Goal: Task Accomplishment & Management: Use online tool/utility

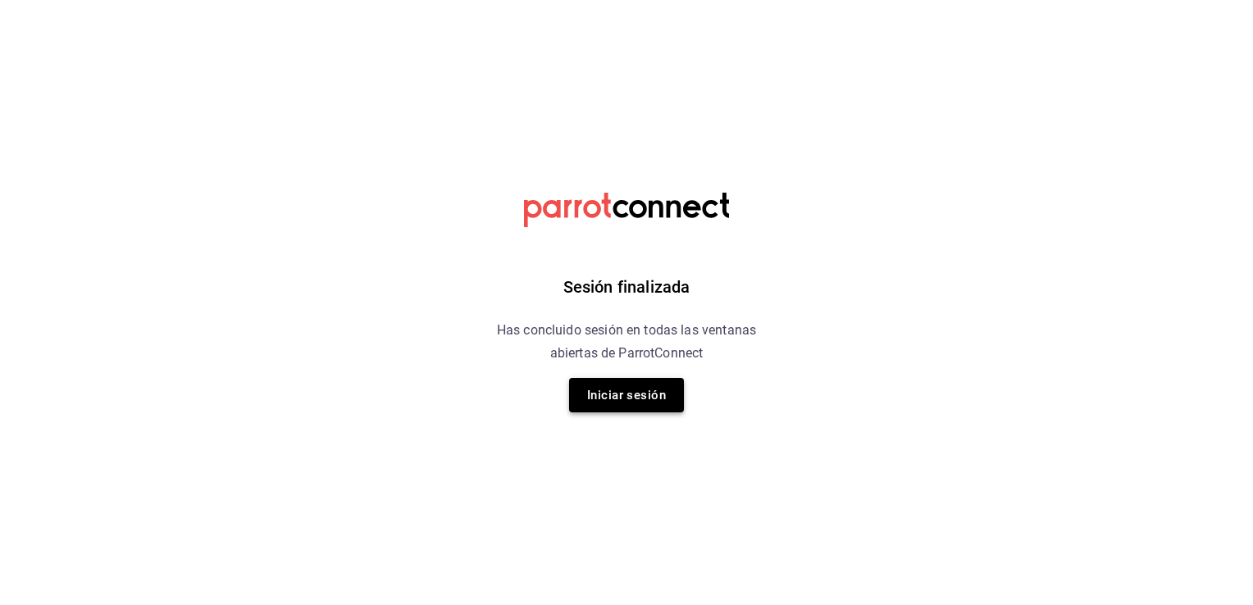
click at [651, 390] on button "Iniciar sesión" at bounding box center [626, 395] width 115 height 34
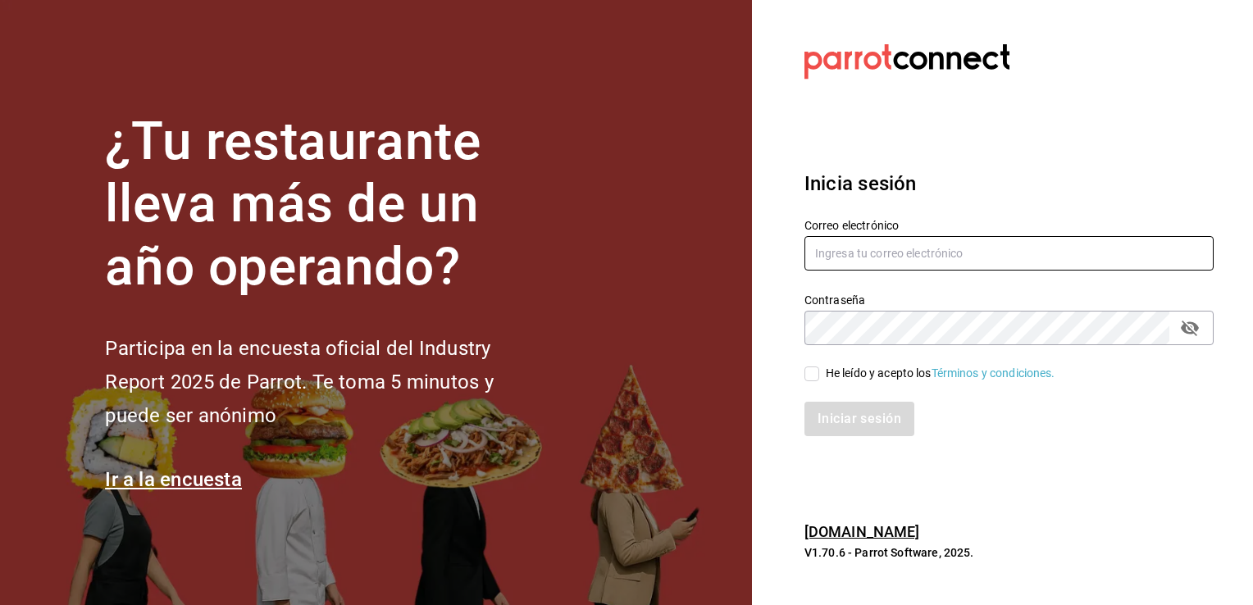
type input "efren.iglesias@grupocosteno.com"
click at [816, 377] on input "He leído y acepto los Términos y condiciones." at bounding box center [811, 373] width 15 height 15
checkbox input "true"
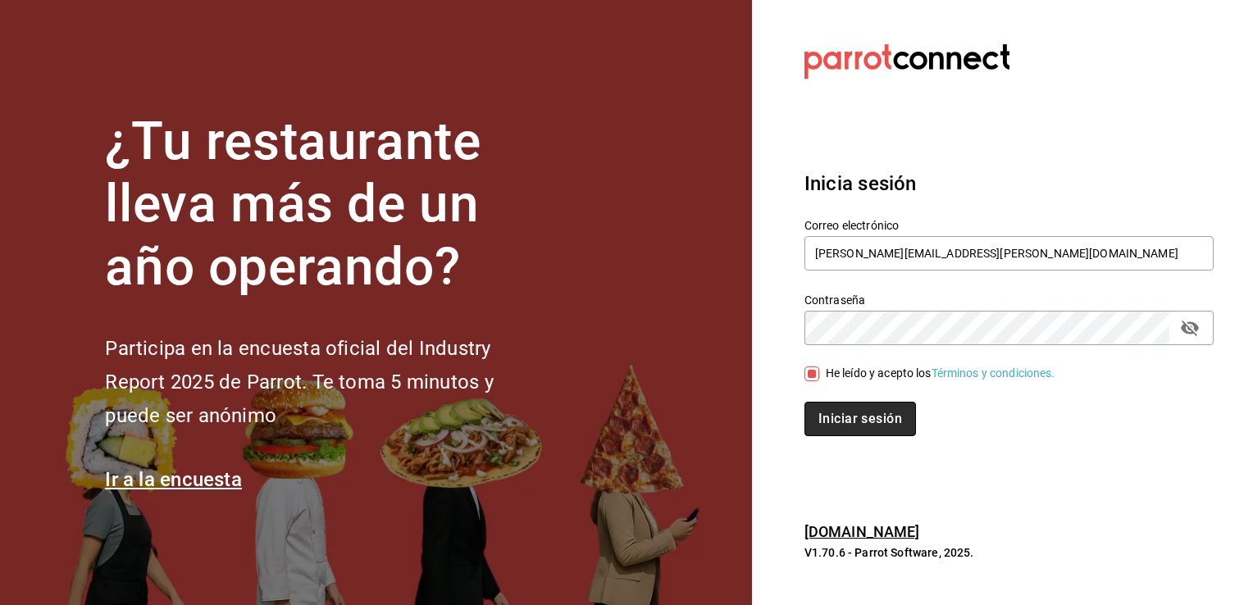
click at [876, 425] on button "Iniciar sesión" at bounding box center [860, 419] width 112 height 34
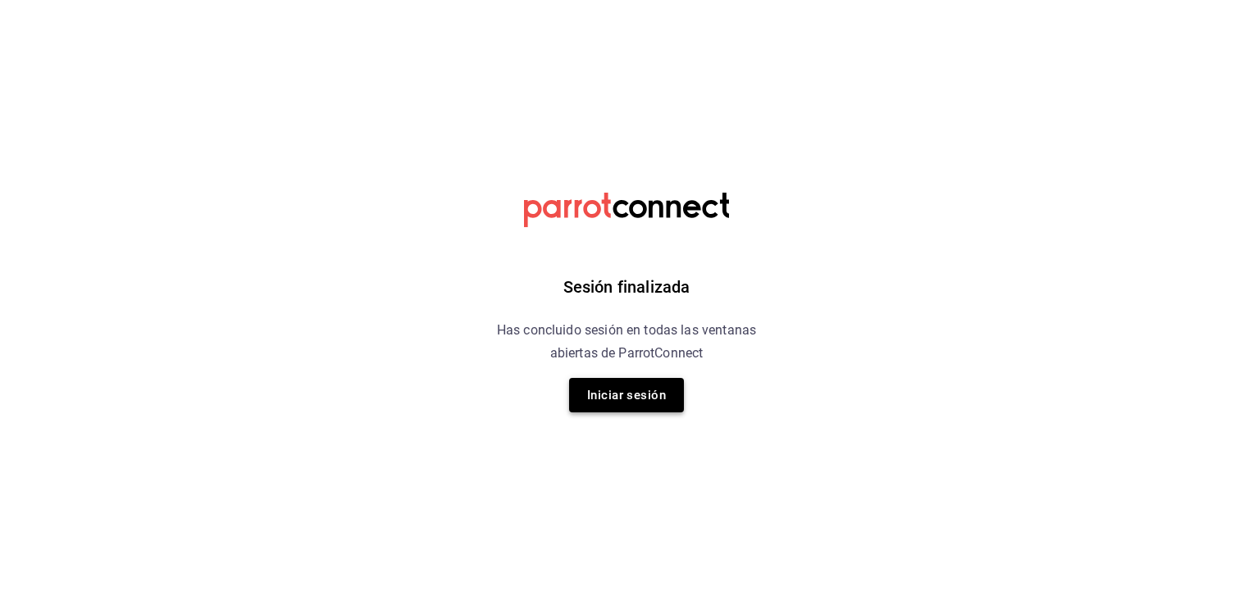
click at [591, 393] on button "Iniciar sesión" at bounding box center [626, 395] width 115 height 34
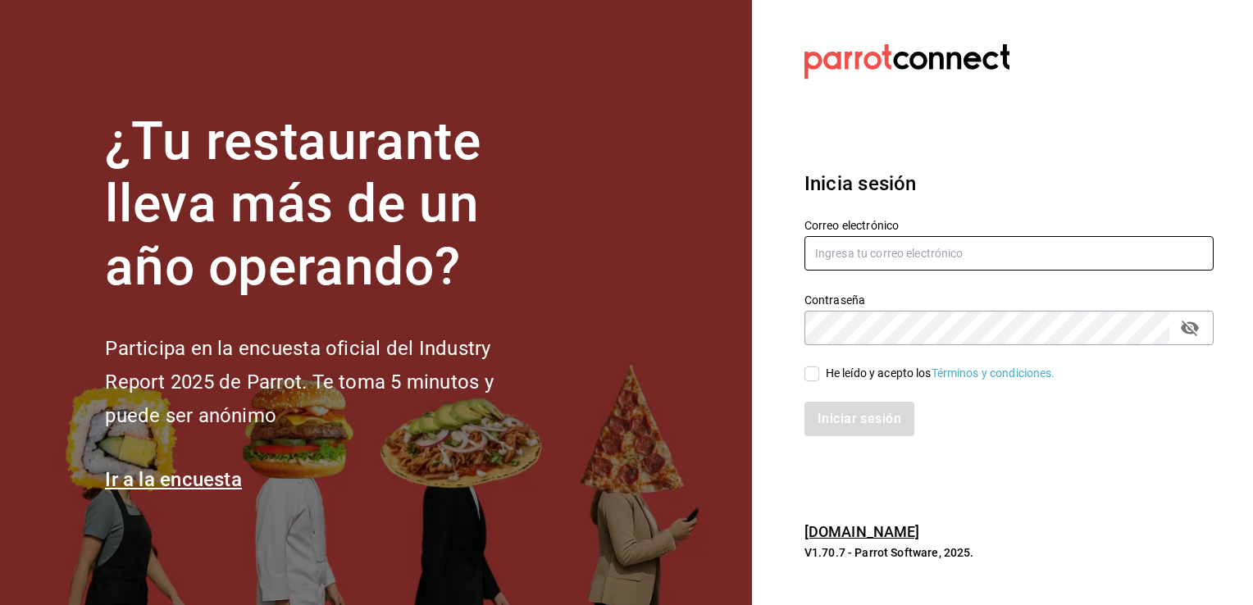
type input "[PERSON_NAME][EMAIL_ADDRESS][DOMAIN_NAME]"
click at [816, 378] on input "He leído y acepto los Términos y condiciones." at bounding box center [811, 373] width 15 height 15
checkbox input "true"
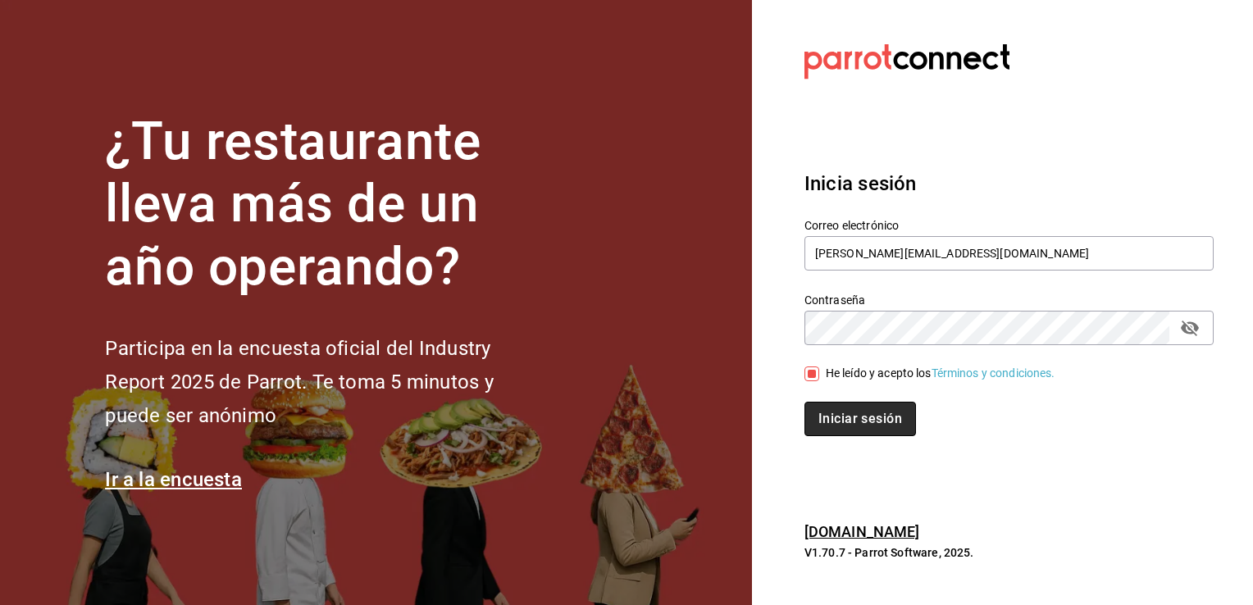
click at [832, 414] on button "Iniciar sesión" at bounding box center [860, 419] width 112 height 34
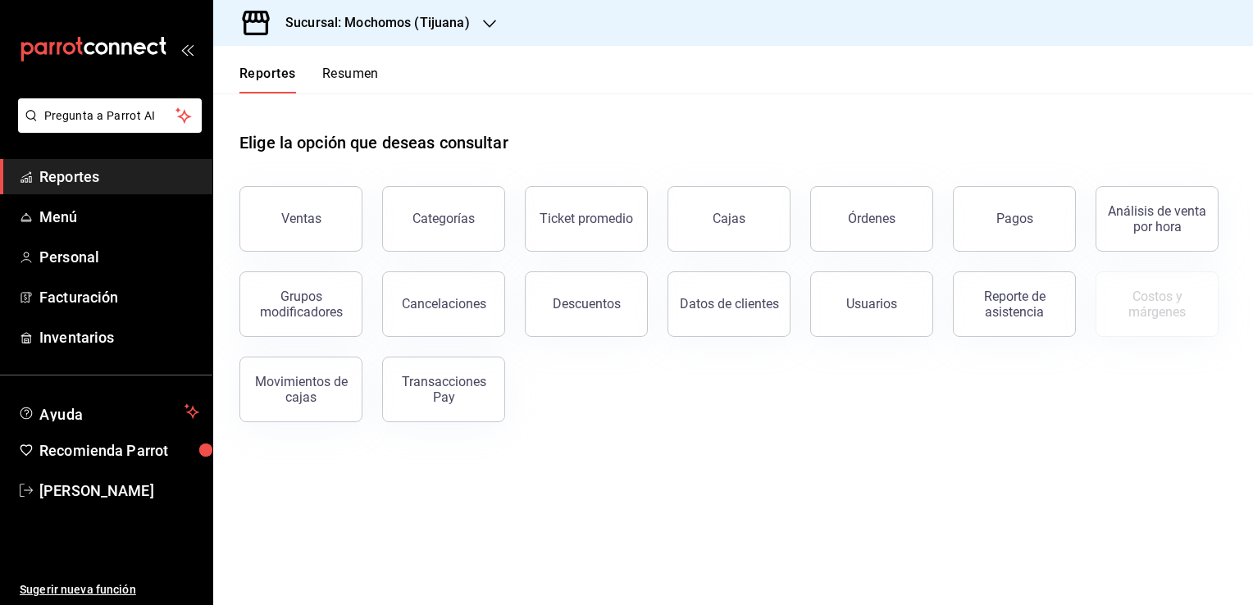
click at [476, 21] on div "Sucursal: Mochomos (Tijuana)" at bounding box center [364, 23] width 276 height 46
click at [397, 107] on div "Animal (Tijuana)" at bounding box center [336, 107] width 220 height 17
click at [324, 222] on button "Ventas" at bounding box center [300, 219] width 123 height 66
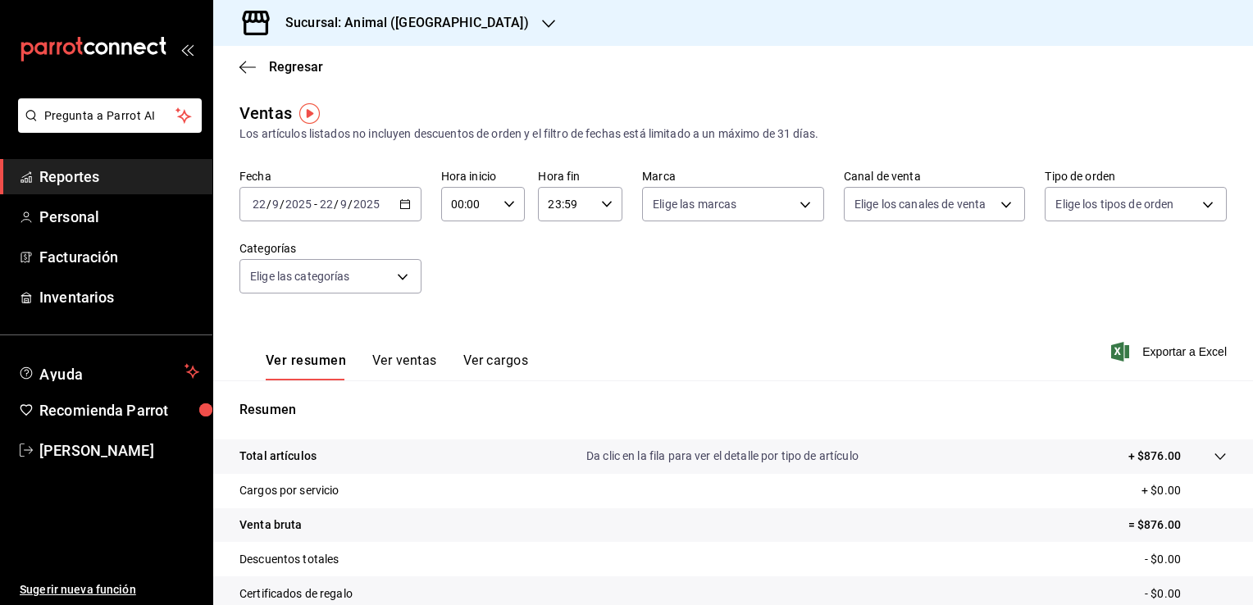
click at [403, 207] on icon "button" at bounding box center [404, 203] width 11 height 11
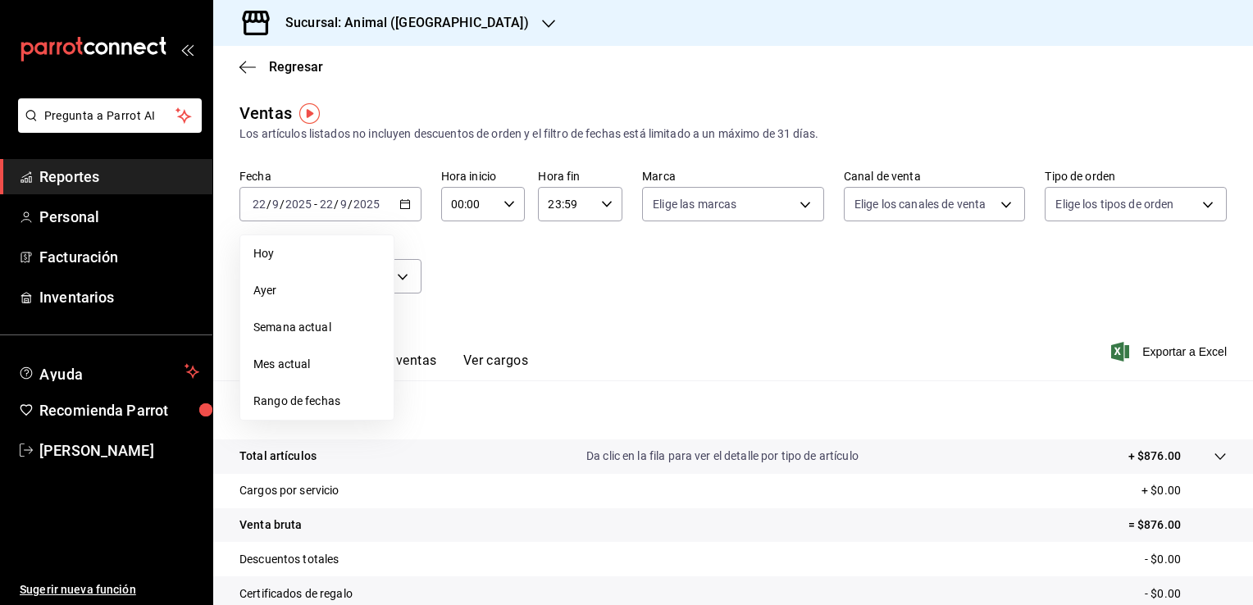
click at [316, 402] on span "Rango de fechas" at bounding box center [316, 401] width 127 height 17
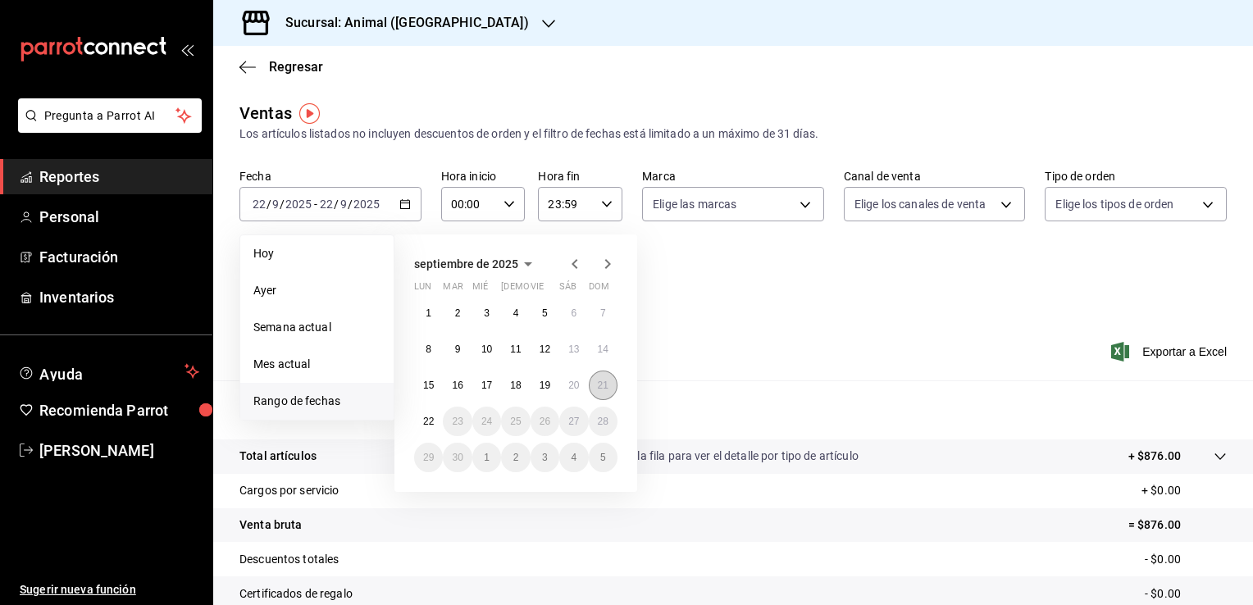
click at [609, 394] on button "21" at bounding box center [603, 386] width 29 height 30
click at [424, 419] on abbr "22" at bounding box center [428, 421] width 11 height 11
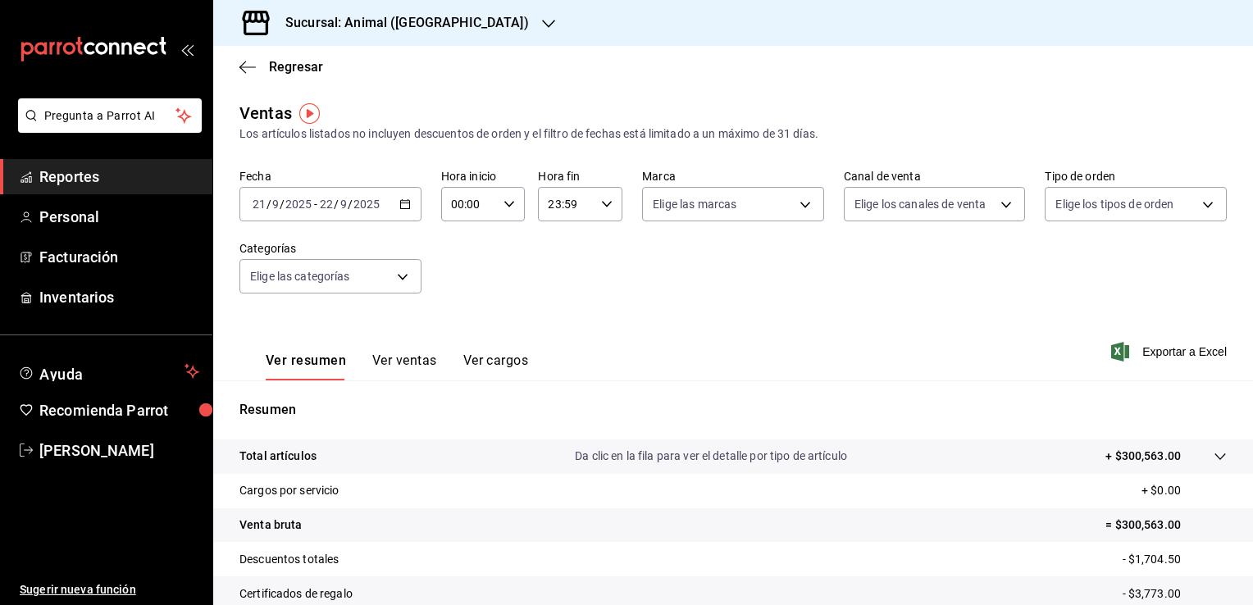
click at [504, 203] on icon "button" at bounding box center [508, 203] width 11 height 11
click at [455, 330] on span "02" at bounding box center [460, 324] width 16 height 13
type input "02:00"
click at [461, 307] on span "04" at bounding box center [460, 304] width 16 height 13
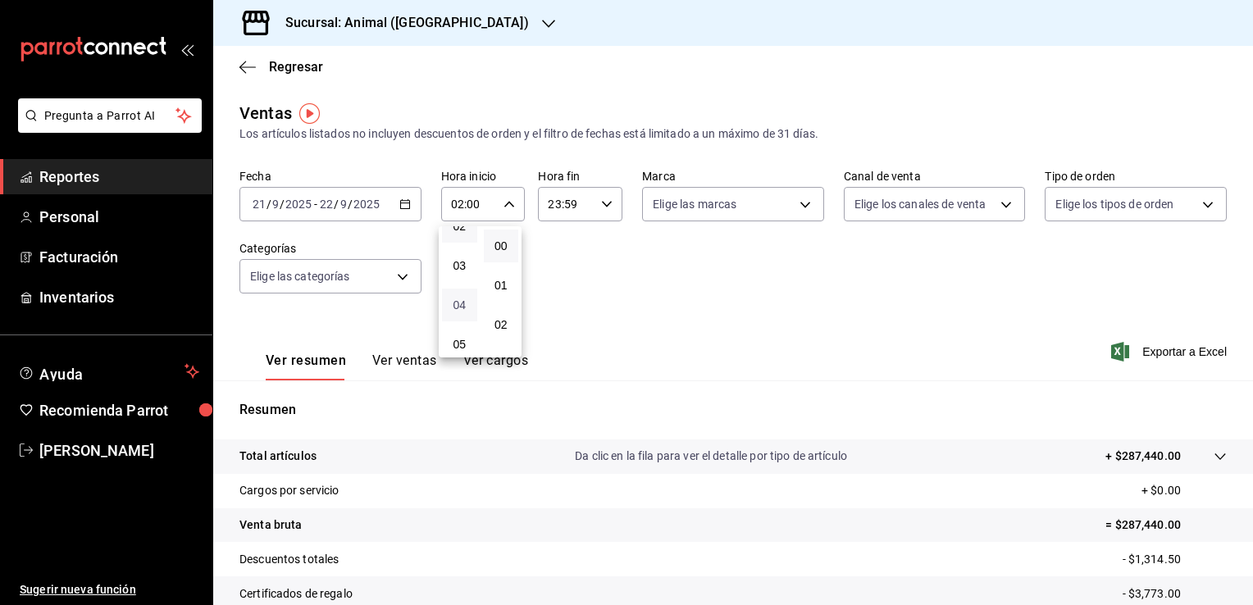
type input "04:00"
click at [604, 207] on div at bounding box center [626, 302] width 1253 height 605
click at [604, 207] on icon "button" at bounding box center [606, 203] width 11 height 11
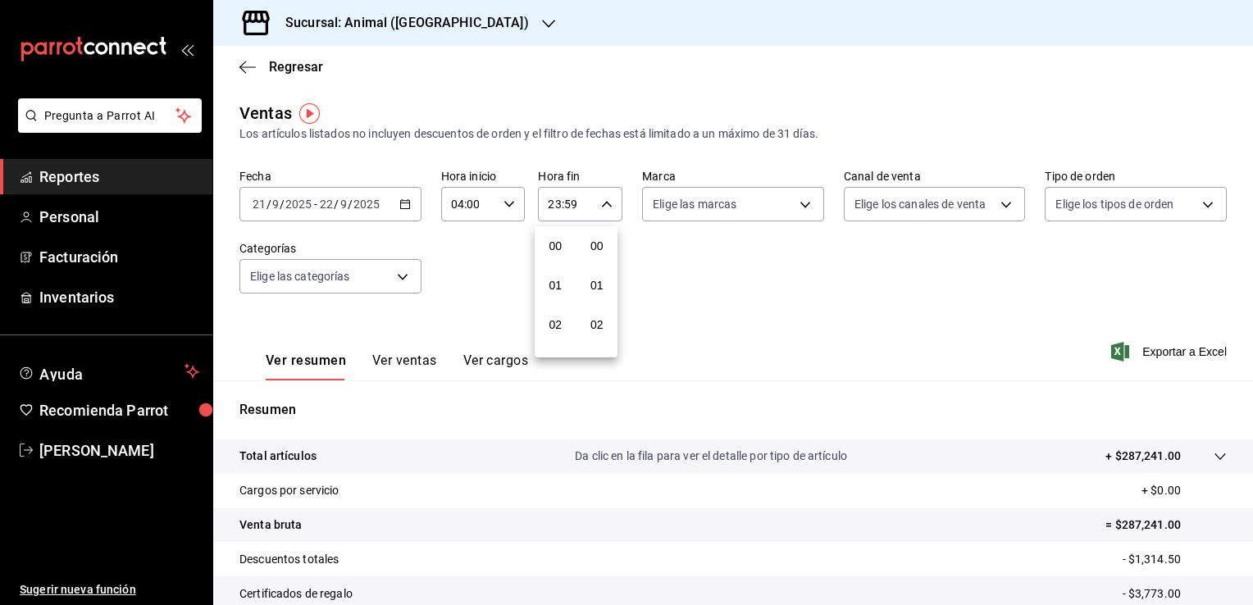
scroll to position [2269, 0]
click at [556, 256] on span "21" at bounding box center [556, 259] width 16 height 13
type input "21:59"
click at [553, 303] on span "04" at bounding box center [556, 295] width 16 height 13
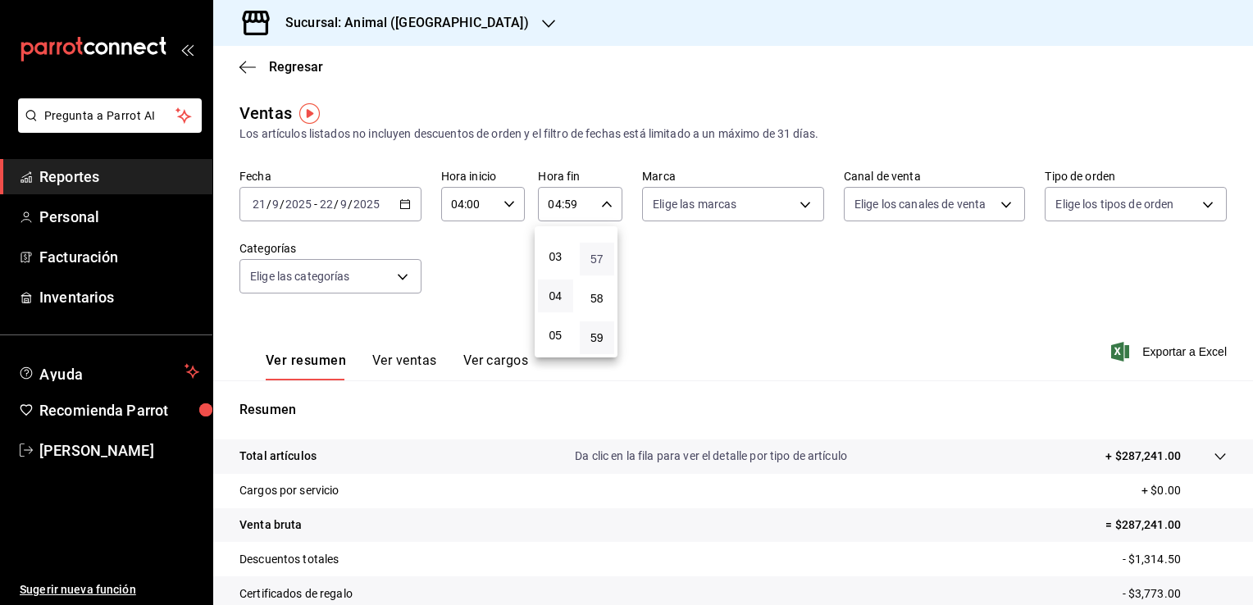
click at [599, 259] on span "57" at bounding box center [597, 259] width 16 height 13
type input "04:57"
click at [597, 248] on span "00" at bounding box center [597, 245] width 16 height 13
type input "04:00"
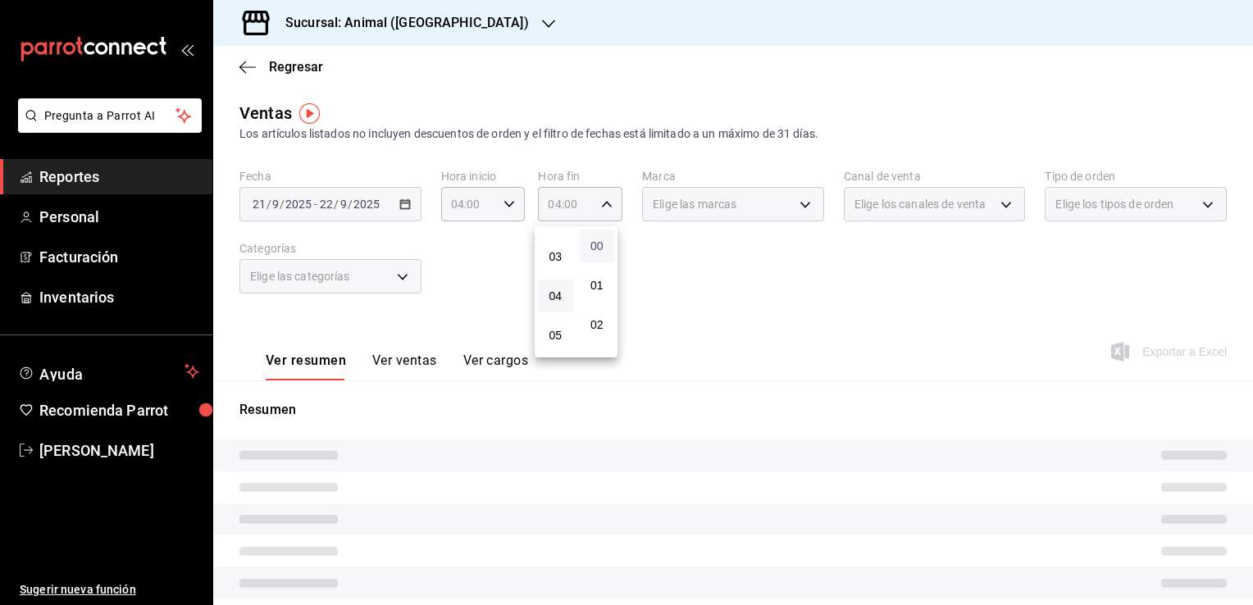
click at [731, 286] on div at bounding box center [626, 302] width 1253 height 605
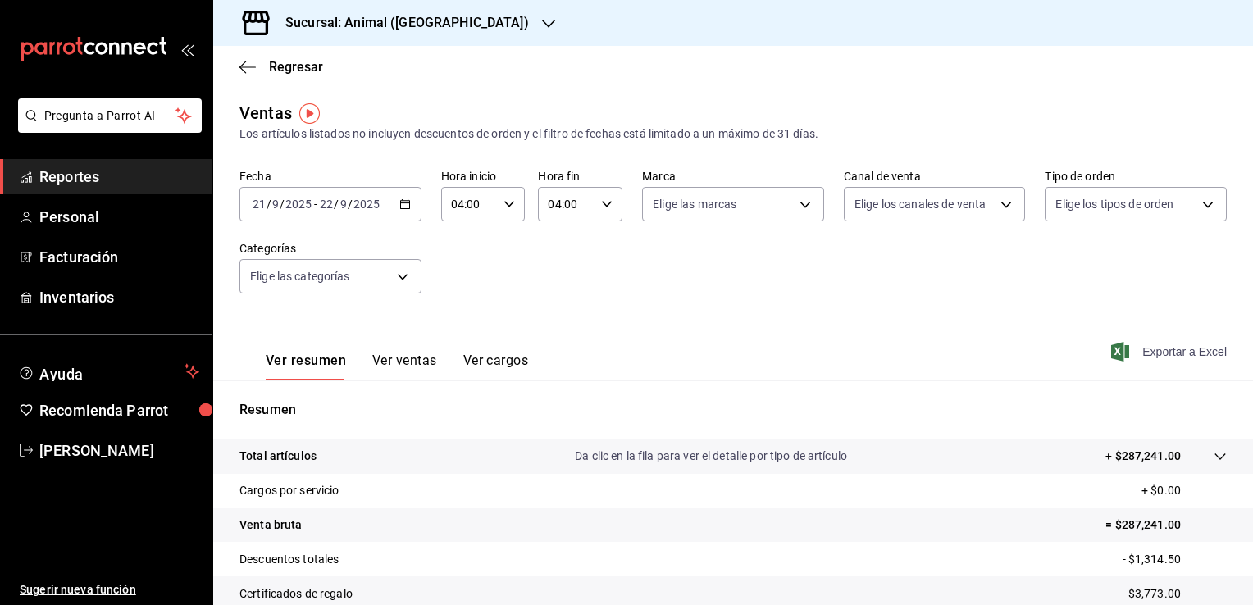
click at [1149, 349] on span "Exportar a Excel" at bounding box center [1170, 352] width 112 height 20
click at [313, 70] on span "Regresar" at bounding box center [296, 67] width 54 height 16
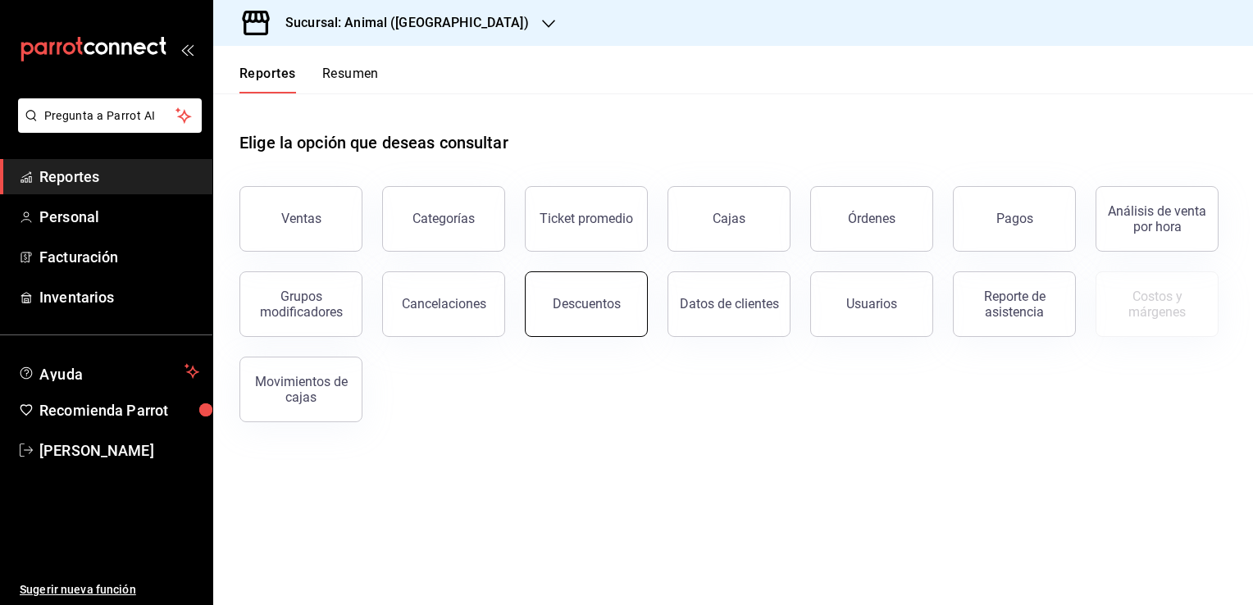
click at [585, 307] on div "Descuentos" at bounding box center [587, 304] width 68 height 16
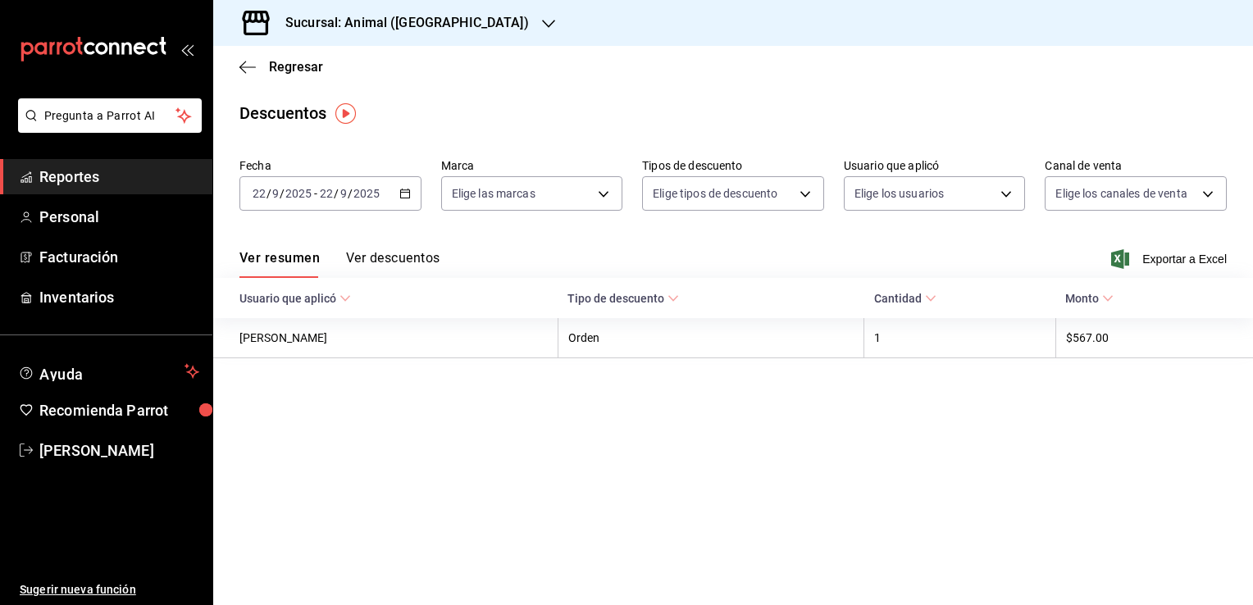
click at [401, 198] on icon "button" at bounding box center [404, 193] width 11 height 11
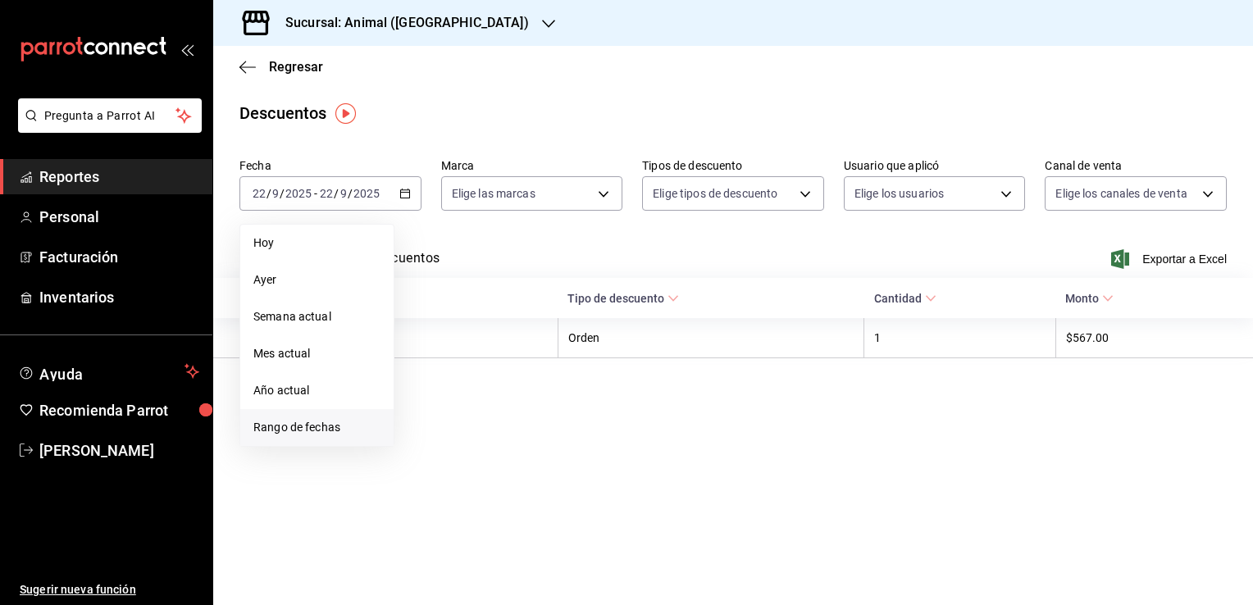
click at [325, 413] on li "Rango de fechas" at bounding box center [316, 427] width 153 height 37
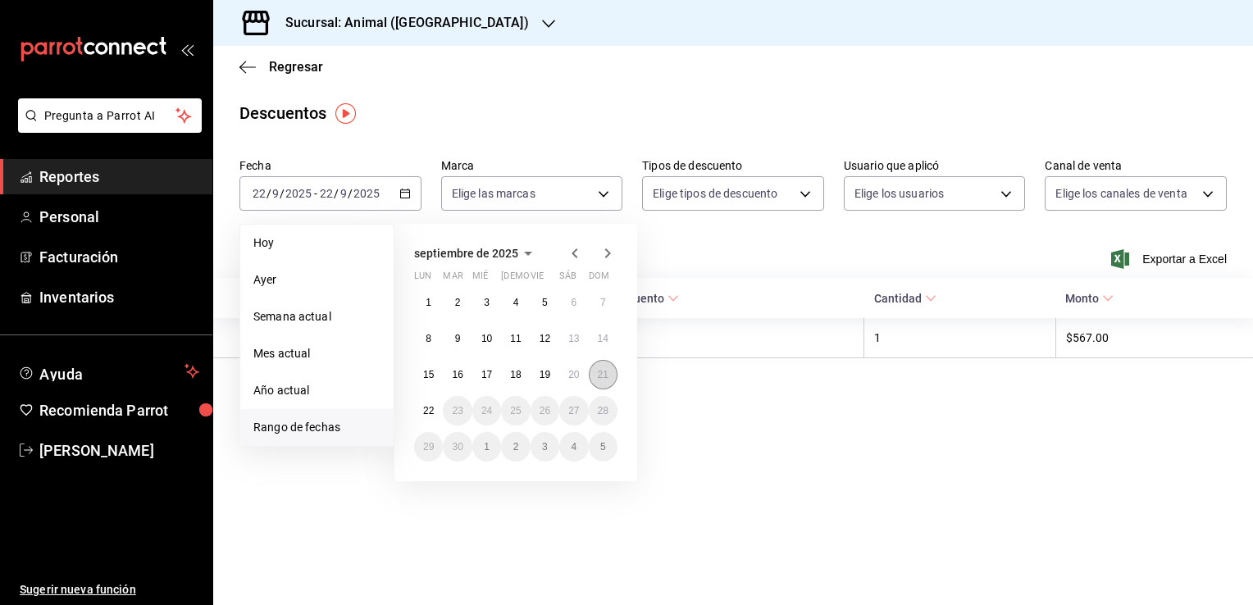
click at [608, 381] on button "21" at bounding box center [603, 375] width 29 height 30
click at [420, 407] on button "22" at bounding box center [428, 411] width 29 height 30
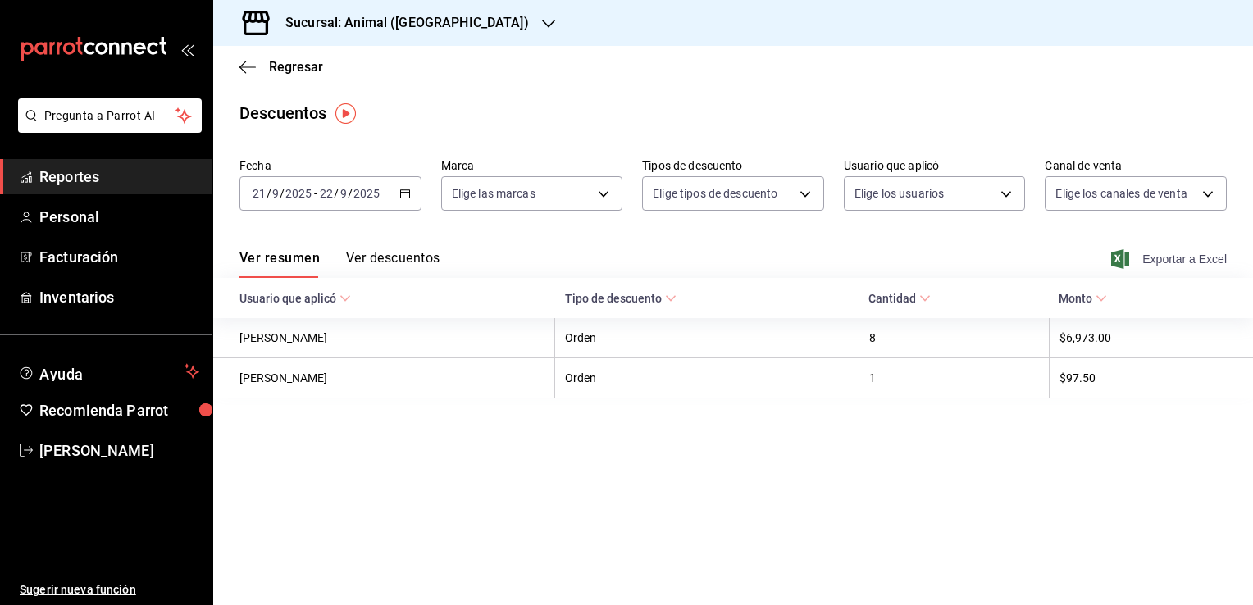
click at [1155, 257] on span "Exportar a Excel" at bounding box center [1170, 259] width 112 height 20
